Goal: Transaction & Acquisition: Purchase product/service

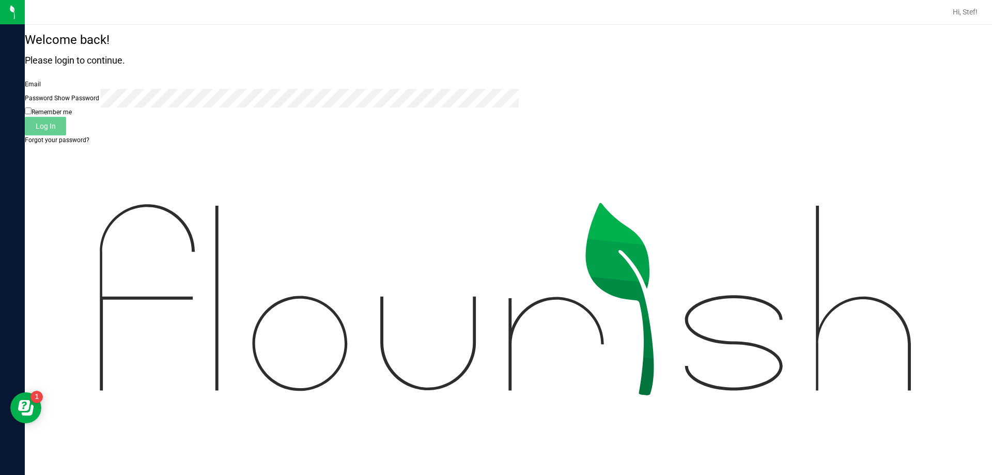
type input "[EMAIL_ADDRESS][DOMAIN_NAME]"
click at [56, 130] on span "Log In" at bounding box center [46, 126] width 20 height 8
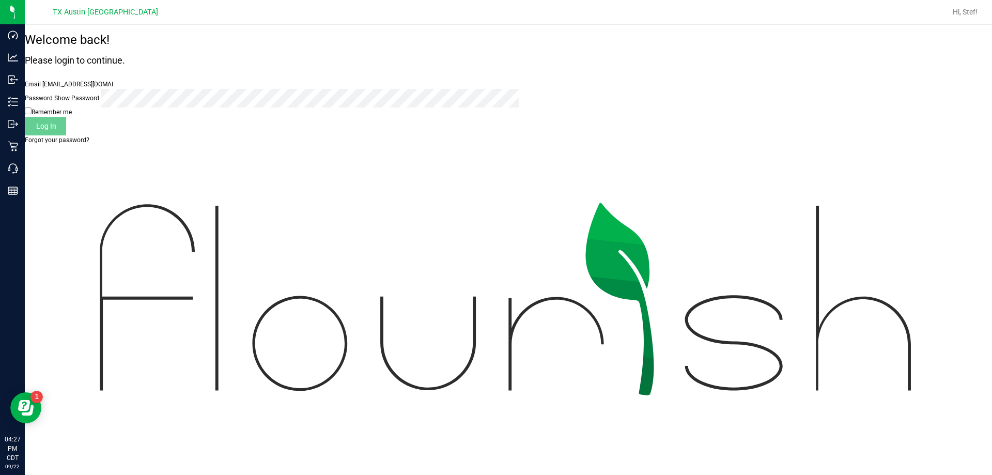
click at [156, 55] on div "Welcome back! Please login to continue. Email [EMAIL_ADDRESS][DOMAIN_NAME] Requ…" at bounding box center [508, 244] width 967 height 423
click at [119, 15] on span "TX Austin [GEOGRAPHIC_DATA]" at bounding box center [105, 12] width 105 height 9
click at [500, 69] on div "Welcome back! Please login to continue. Email [EMAIL_ADDRESS][DOMAIN_NAME] Requ…" at bounding box center [508, 244] width 967 height 423
click at [958, 12] on span "Hi, Stef!" at bounding box center [965, 12] width 25 height 8
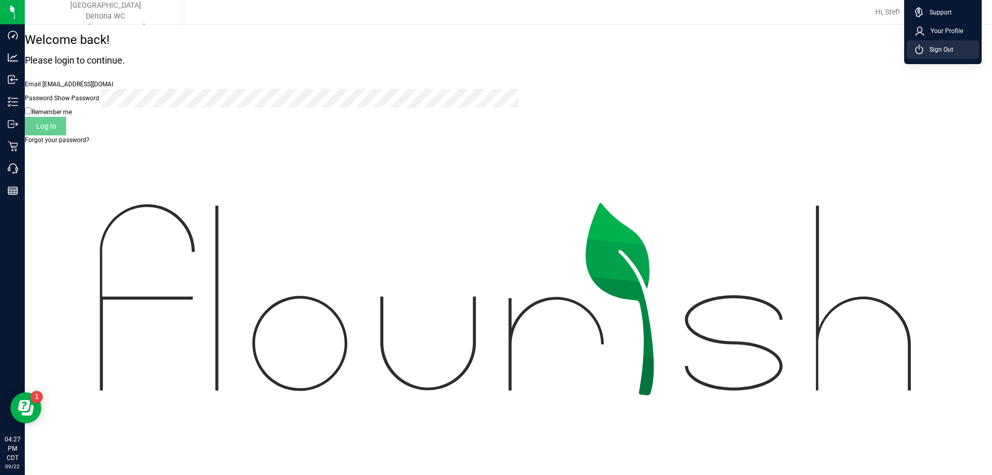
click at [938, 55] on span "Sign Out" at bounding box center [939, 49] width 30 height 10
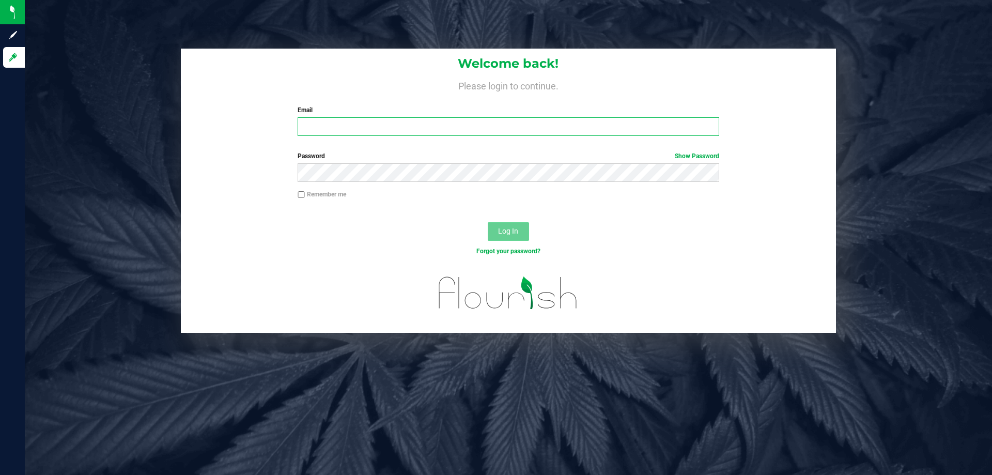
type input "[EMAIL_ADDRESS][DOMAIN_NAME]"
click at [498, 228] on button "Log In" at bounding box center [508, 231] width 41 height 19
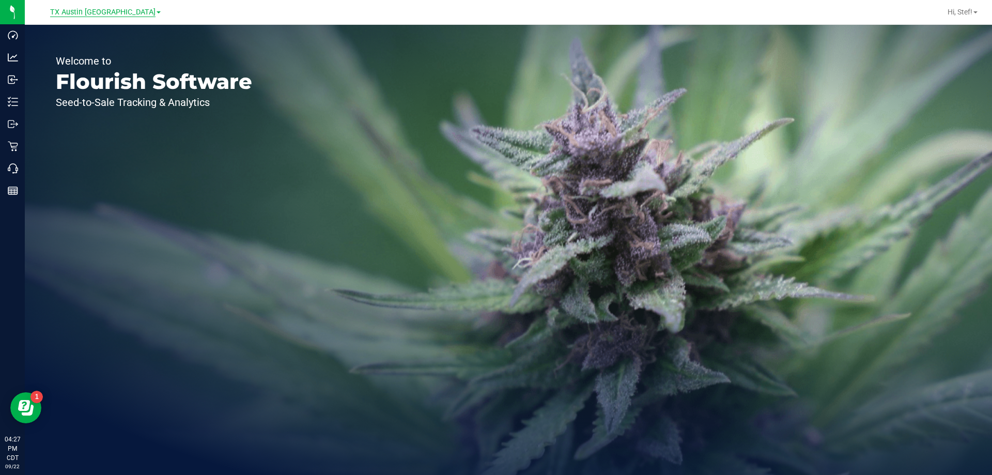
click at [94, 16] on span "TX Austin [GEOGRAPHIC_DATA]" at bounding box center [102, 12] width 105 height 9
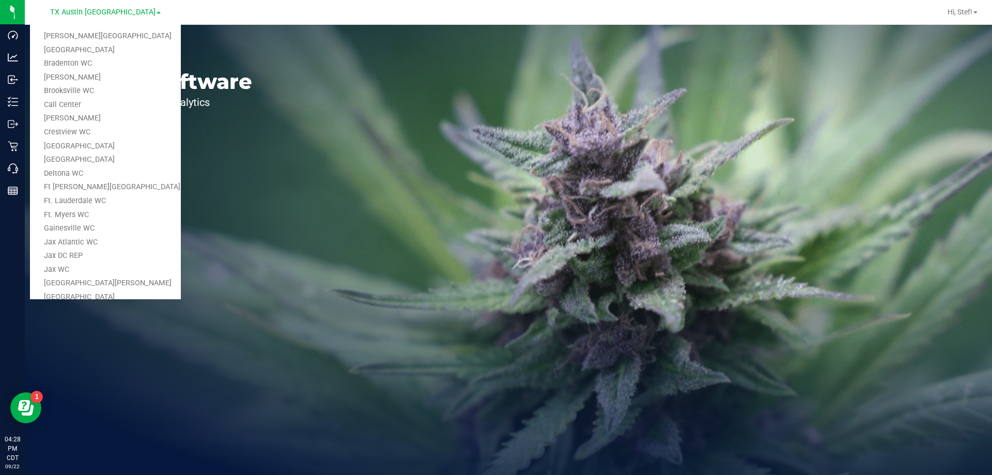
click at [282, 119] on div "Welcome to Flourish Software Seed-to-Sale Tracking & Analytics" at bounding box center [508, 250] width 967 height 450
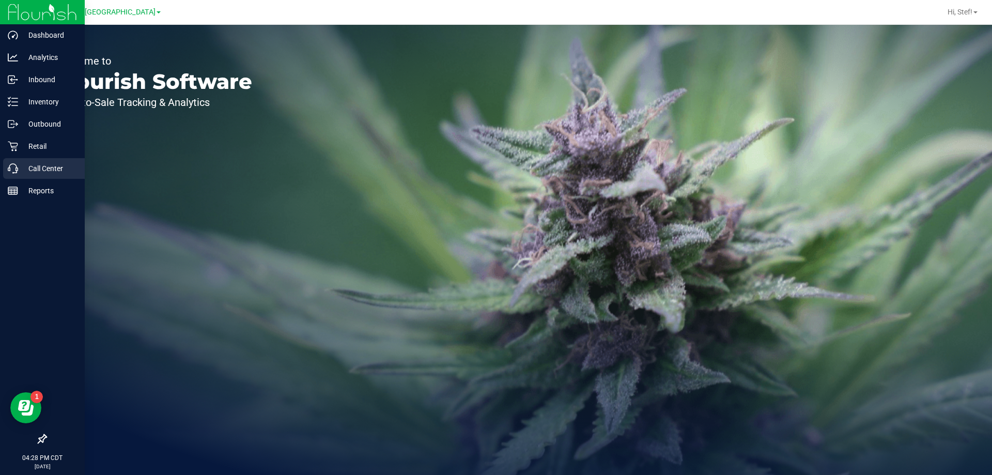
click at [13, 169] on icon at bounding box center [13, 168] width 10 height 10
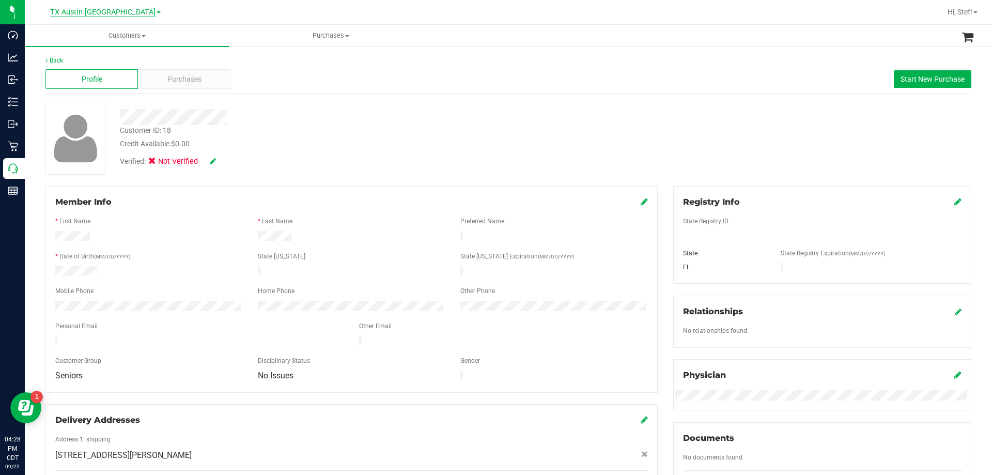
click at [96, 8] on span "TX Austin [GEOGRAPHIC_DATA]" at bounding box center [102, 12] width 105 height 9
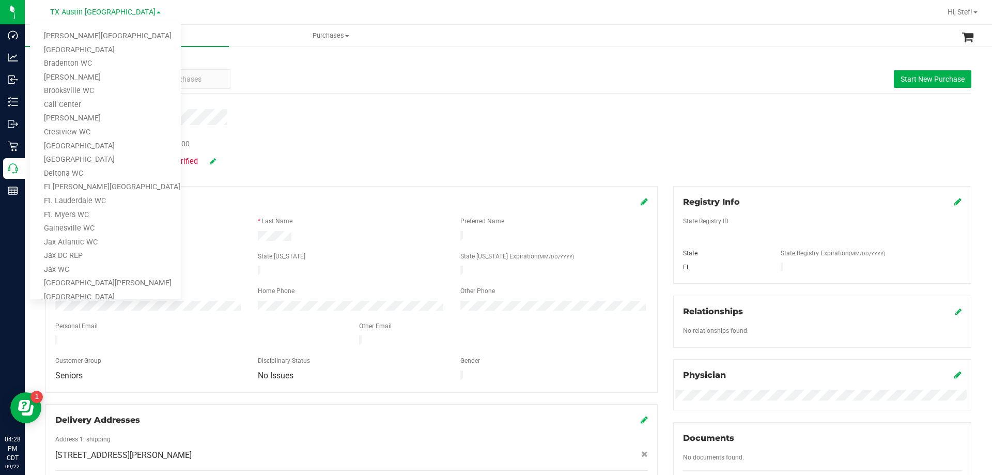
click at [411, 95] on div "Back Profile Purchases Start New Purchase Customer ID: 18 Credit Available: $0.…" at bounding box center [508, 384] width 926 height 657
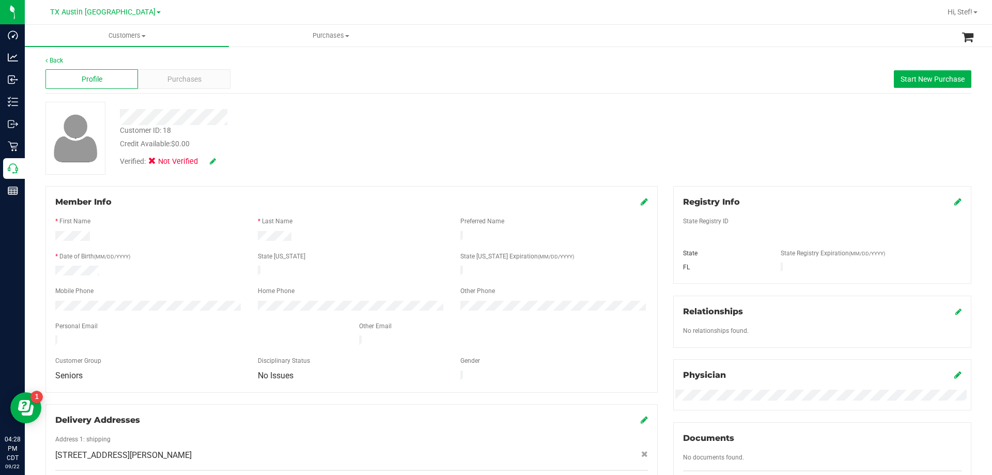
click at [471, 115] on div at bounding box center [347, 117] width 471 height 16
click at [901, 85] on button "Start New Purchase" at bounding box center [933, 79] width 78 height 18
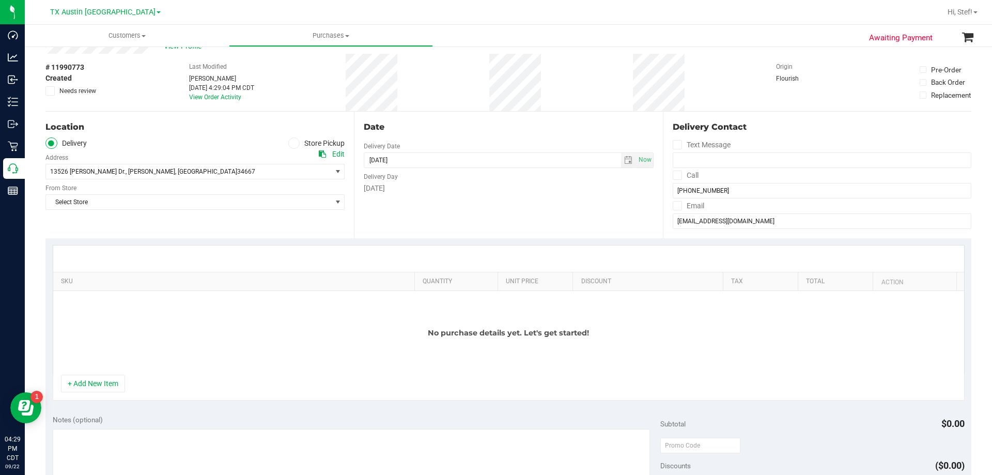
scroll to position [52, 0]
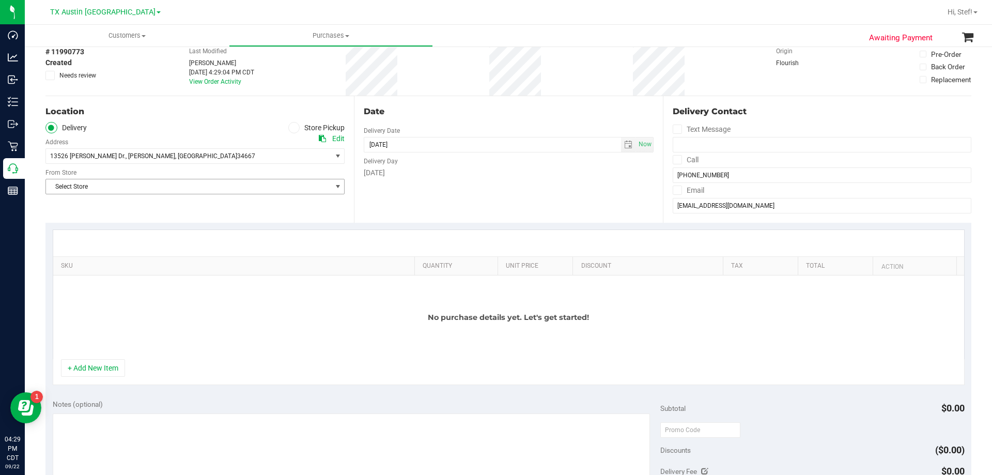
click at [338, 189] on span "select" at bounding box center [338, 186] width 8 height 8
click at [294, 128] on icon at bounding box center [294, 128] width 6 height 0
click at [0, 0] on input "Store Pickup" at bounding box center [0, 0] width 0 height 0
click at [334, 152] on span "select" at bounding box center [338, 156] width 8 height 8
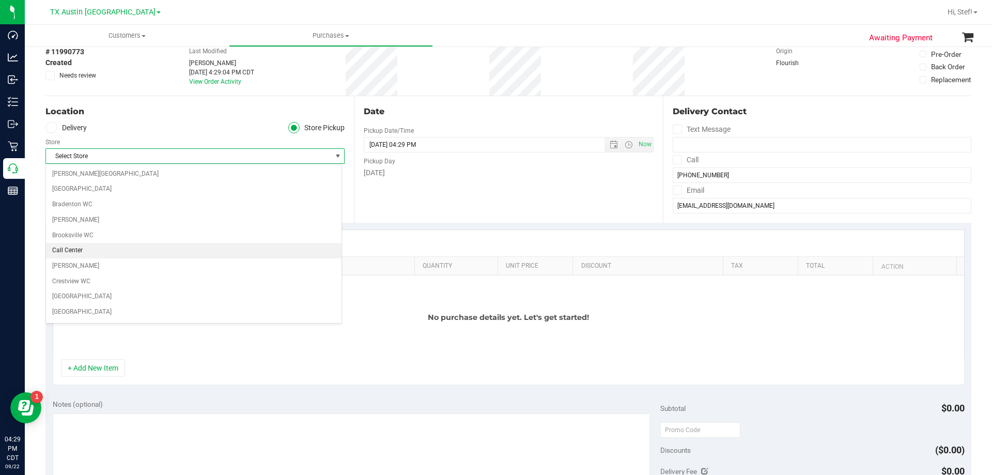
click at [248, 253] on li "Call Center" at bounding box center [194, 251] width 296 height 16
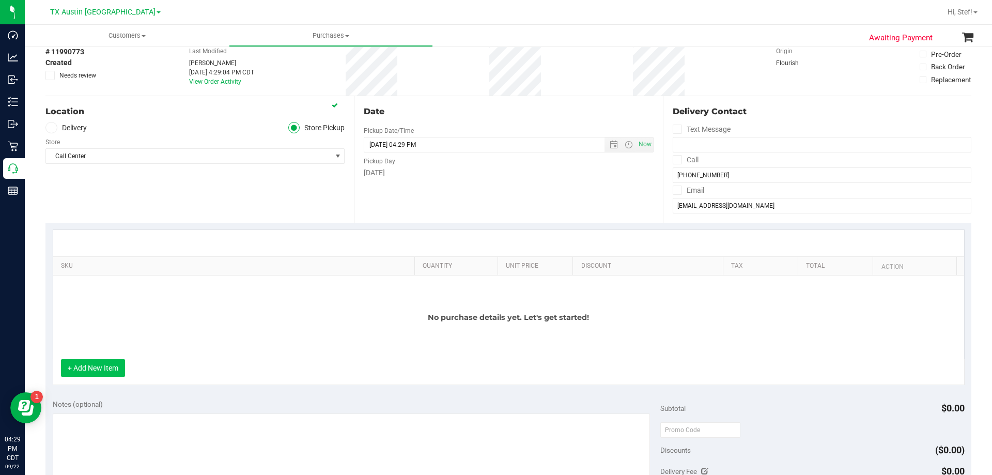
click at [91, 371] on button "+ Add New Item" at bounding box center [93, 368] width 64 height 18
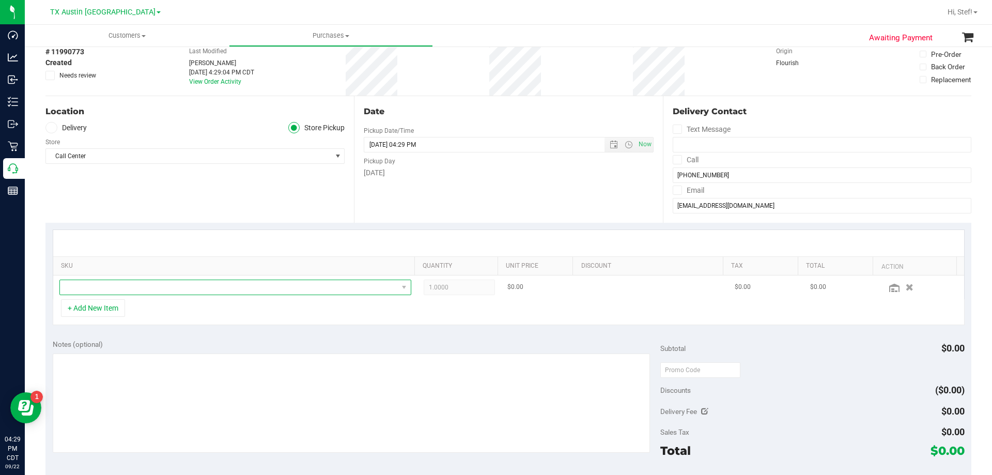
click at [197, 288] on span "NO DATA FOUND" at bounding box center [229, 287] width 338 height 14
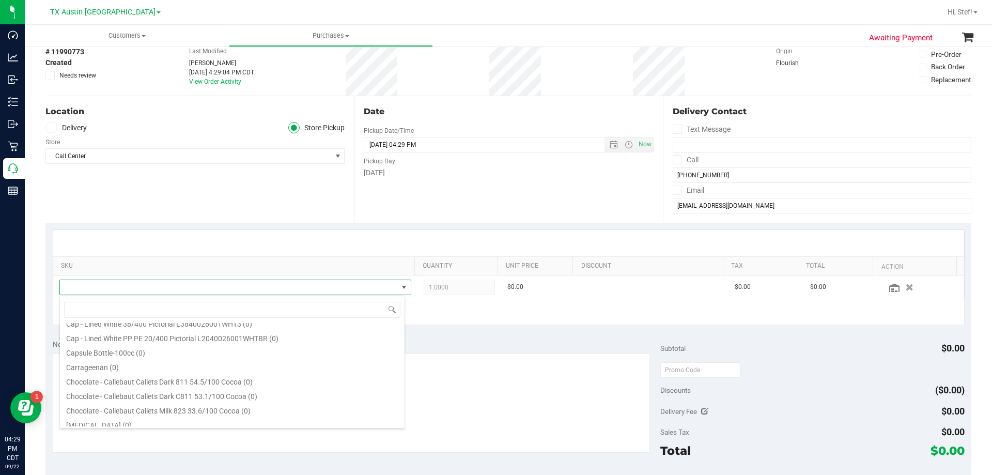
scroll to position [0, 0]
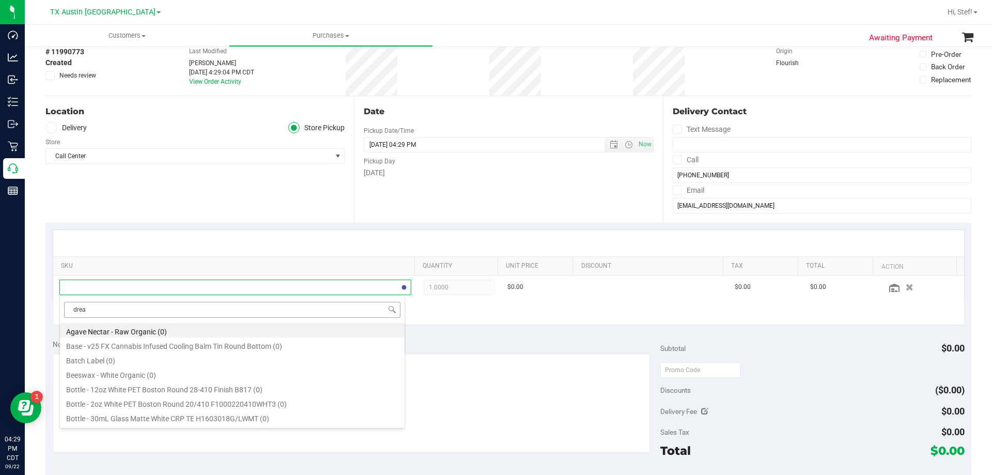
type input "dream"
click at [193, 199] on div "Location Delivery Store Pickup Store Call Center Select Store Bonita Springs WC…" at bounding box center [199, 159] width 309 height 127
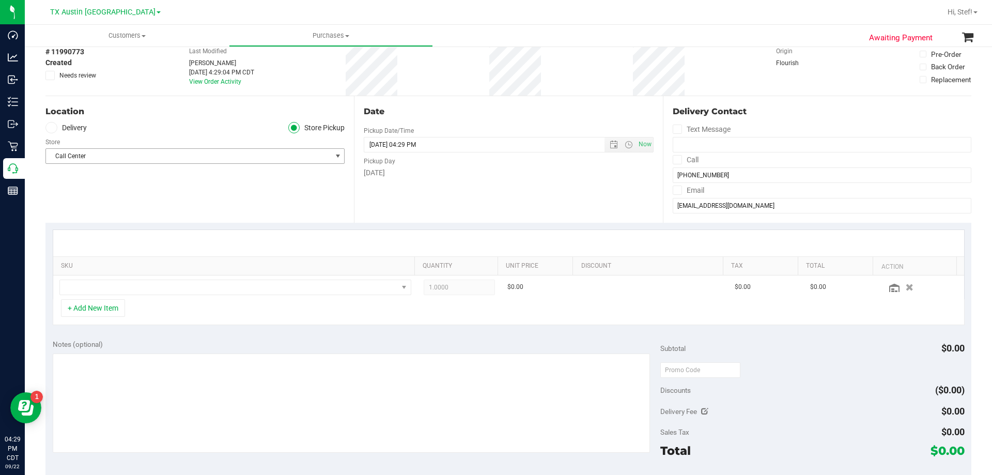
click at [188, 149] on span "Call Center" at bounding box center [188, 156] width 285 height 14
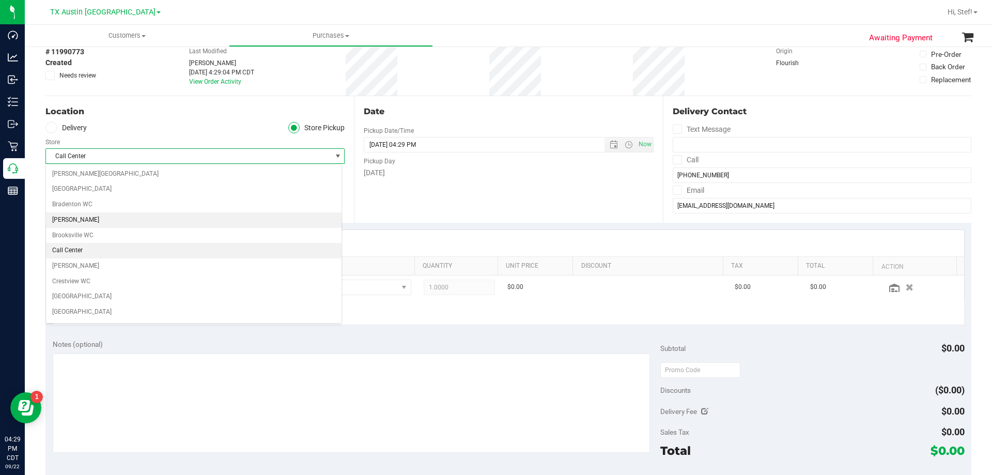
click at [183, 221] on li "[PERSON_NAME]" at bounding box center [194, 220] width 296 height 16
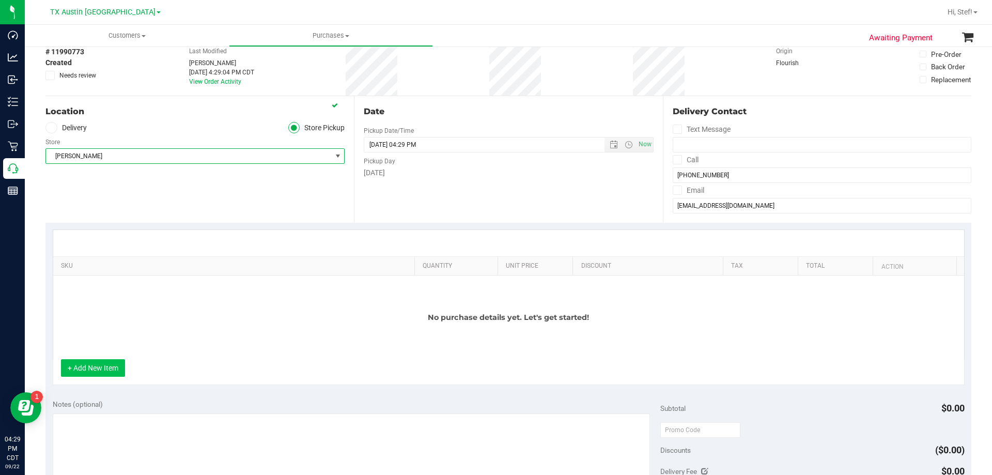
click at [114, 371] on button "+ Add New Item" at bounding box center [93, 368] width 64 height 18
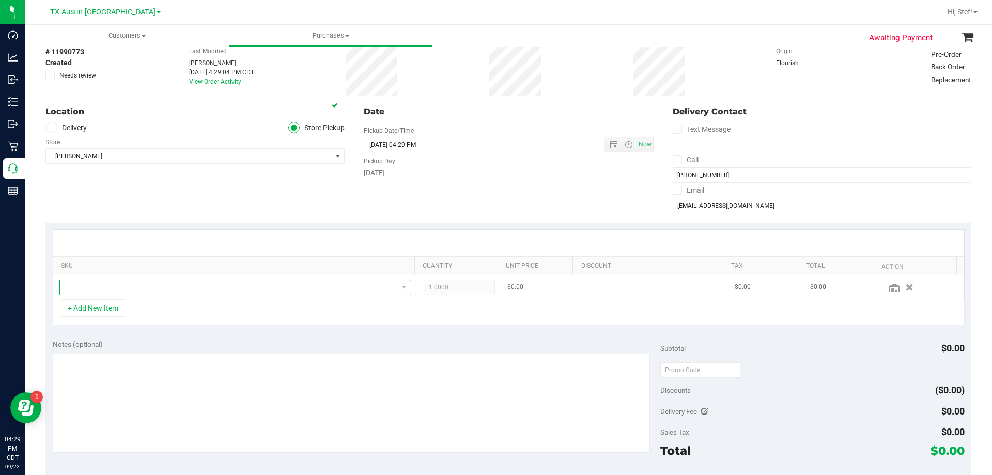
click at [158, 286] on span "NO DATA FOUND" at bounding box center [229, 287] width 338 height 14
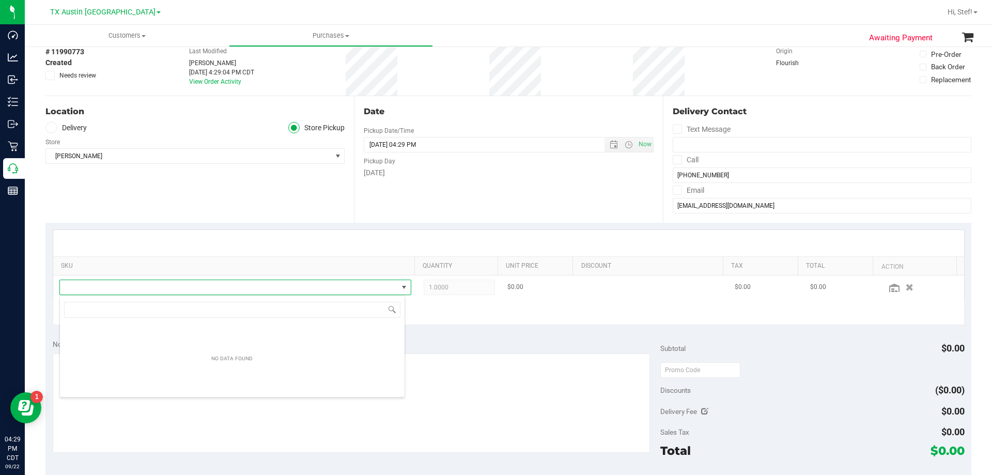
scroll to position [16, 343]
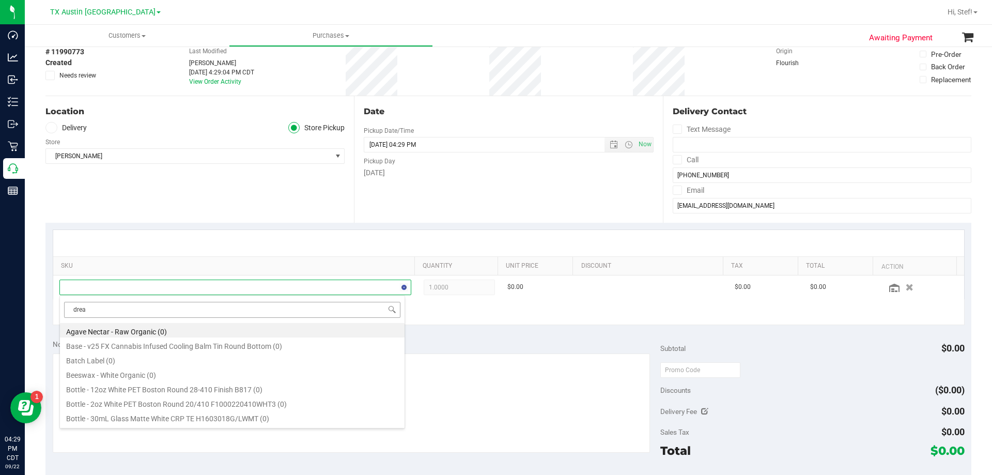
type input "dream"
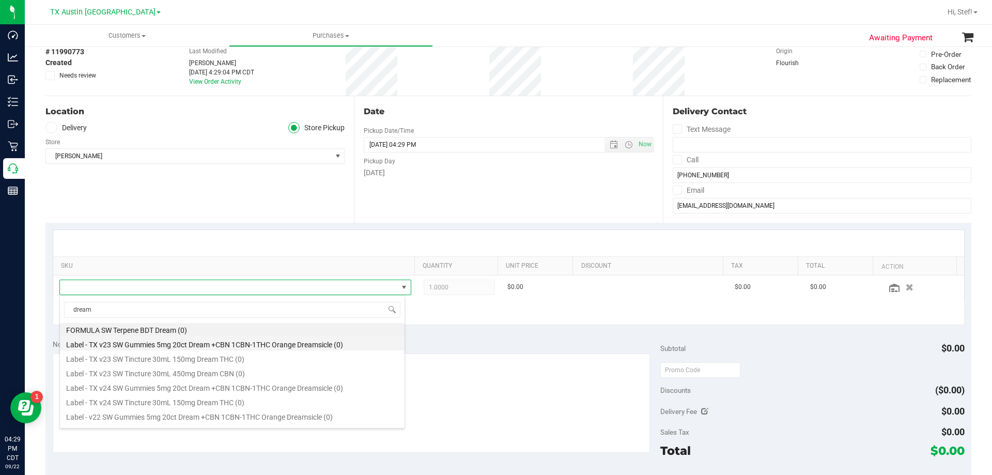
scroll to position [0, 0]
click at [213, 311] on input "dream" at bounding box center [232, 310] width 336 height 16
type input "1"
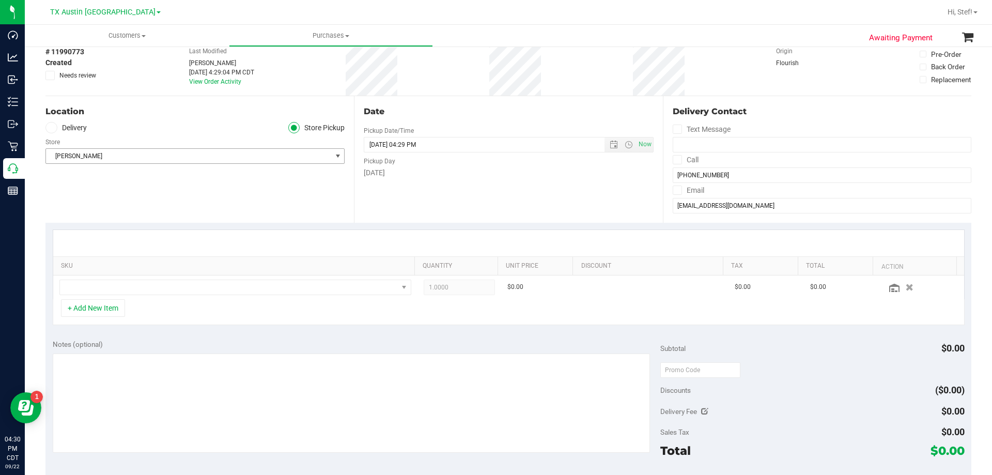
click at [214, 153] on span "[PERSON_NAME]" at bounding box center [188, 156] width 285 height 14
click at [272, 123] on ul "Delivery Store Pickup" at bounding box center [194, 128] width 299 height 12
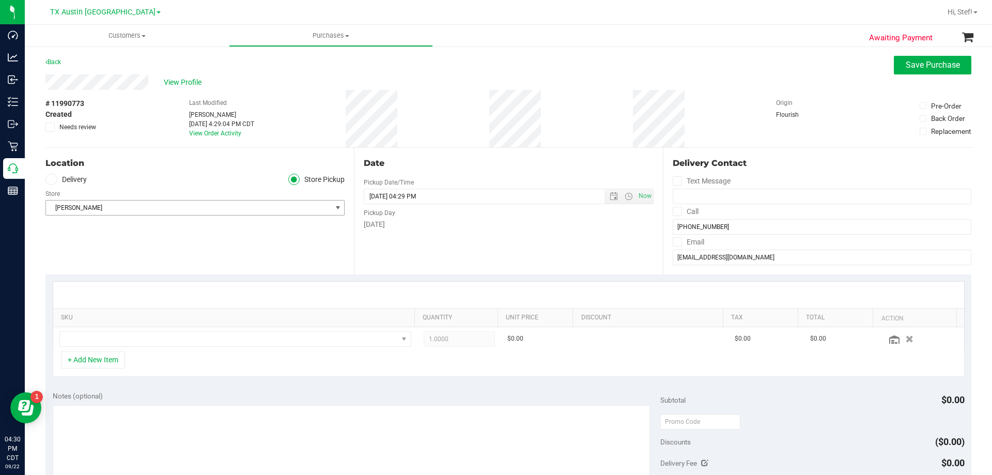
click at [212, 212] on span "[PERSON_NAME]" at bounding box center [188, 208] width 285 height 14
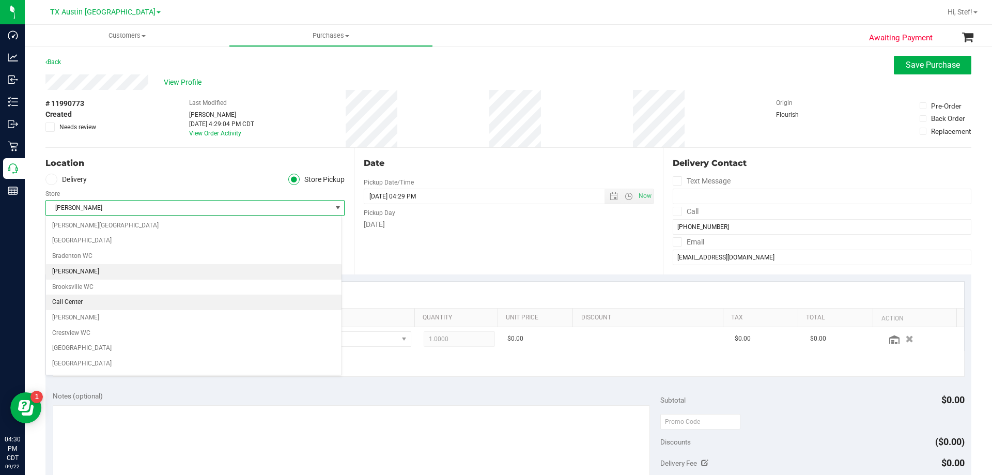
click at [176, 301] on li "Call Center" at bounding box center [194, 303] width 296 height 16
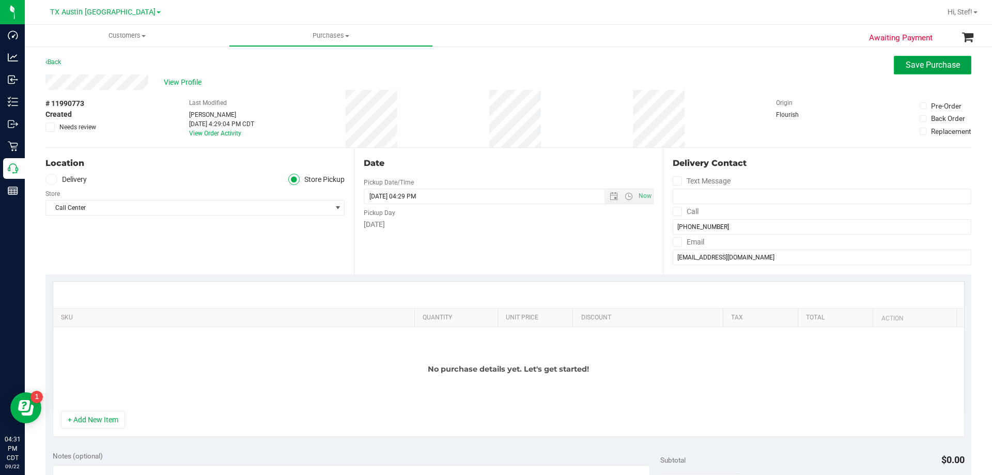
click at [919, 64] on span "Save Purchase" at bounding box center [933, 65] width 54 height 10
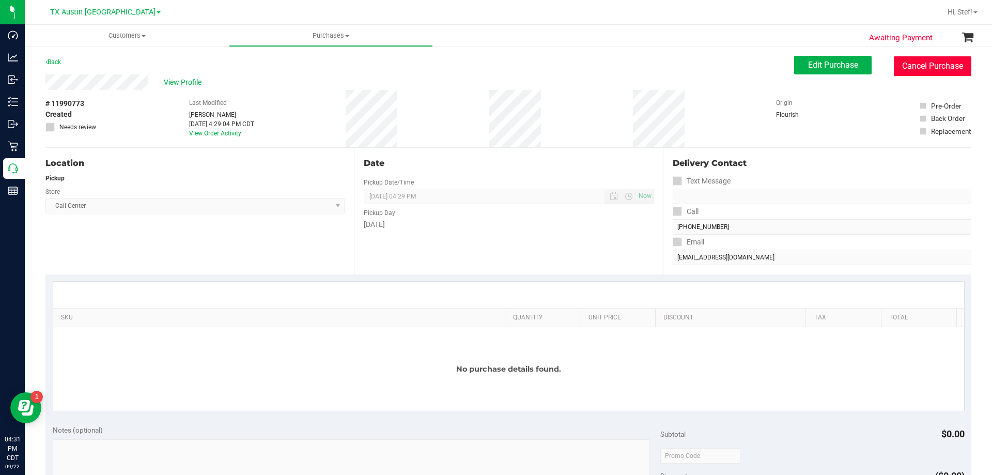
click at [921, 62] on button "Cancel Purchase" at bounding box center [933, 66] width 78 height 20
